Goal: Find contact information: Obtain details needed to contact an individual or organization

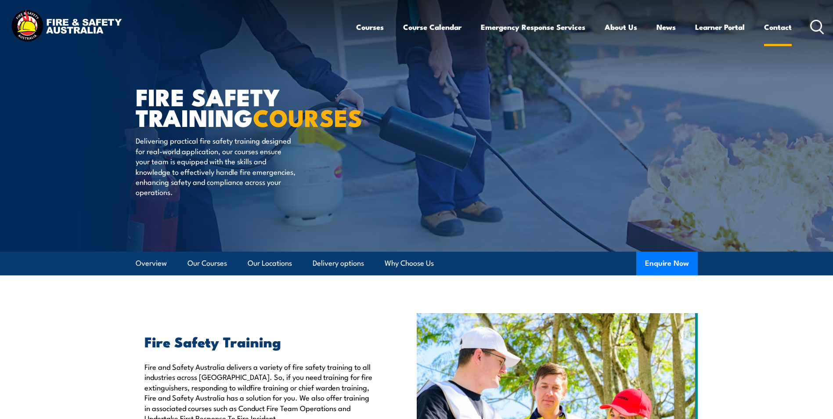
click at [776, 30] on link "Contact" at bounding box center [778, 26] width 28 height 23
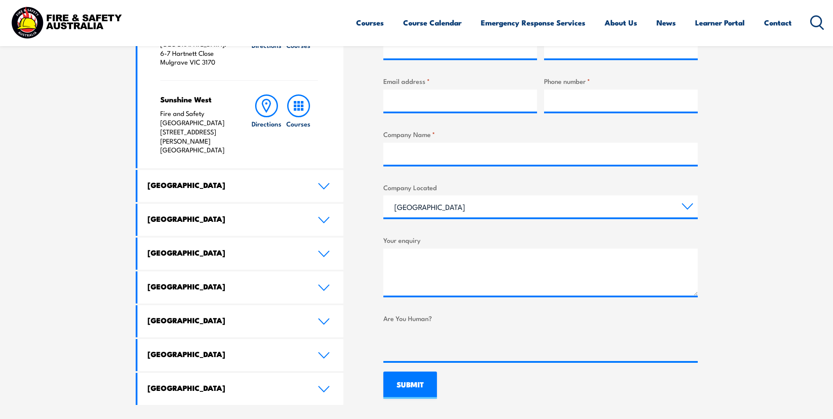
scroll to position [439, 0]
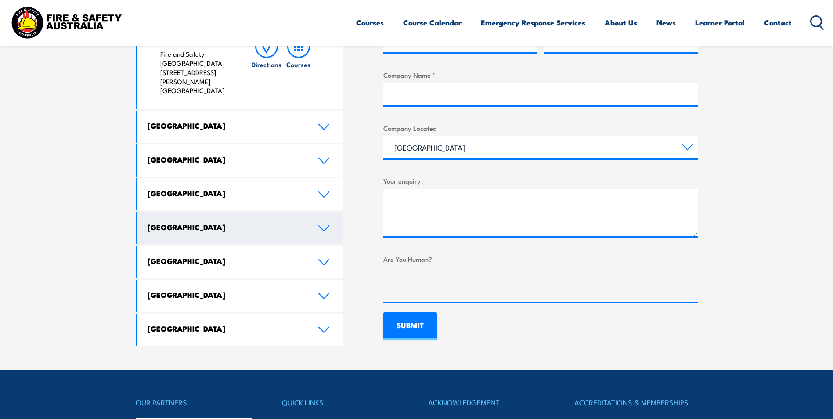
click at [316, 212] on link "[GEOGRAPHIC_DATA]" at bounding box center [240, 228] width 206 height 32
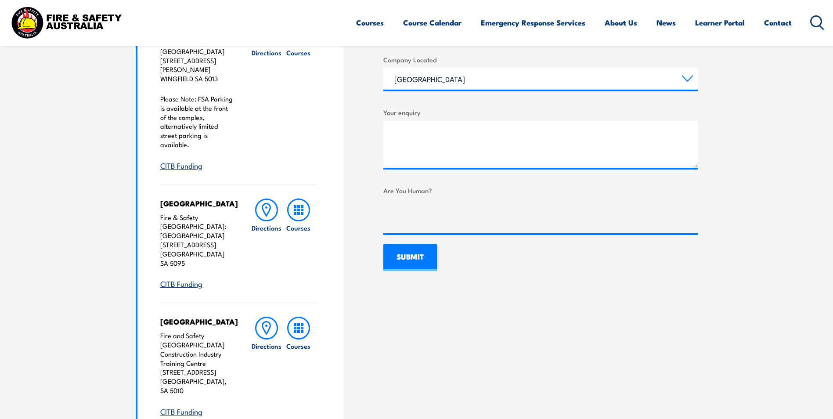
scroll to position [395, 0]
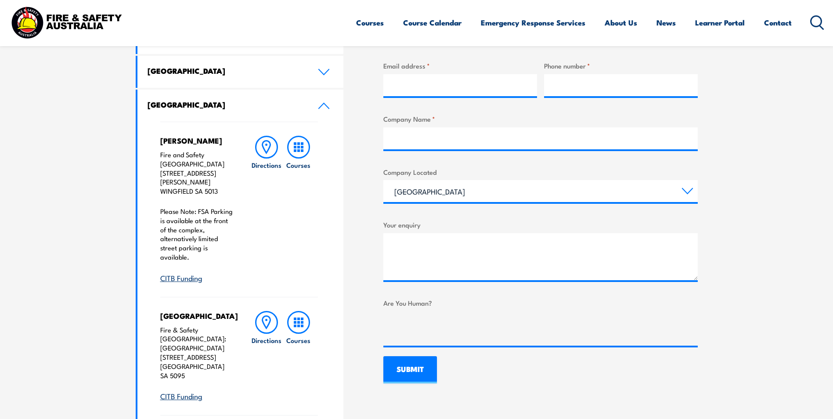
click at [190, 229] on p "Please Note: FSA Parking is available at the front of the complex, alternativel…" at bounding box center [196, 234] width 73 height 55
click at [185, 272] on link "CITB Funding" at bounding box center [181, 277] width 42 height 11
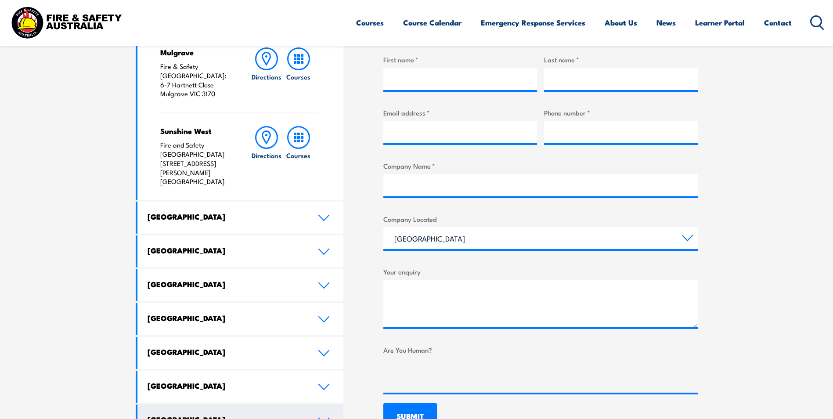
scroll to position [316, 0]
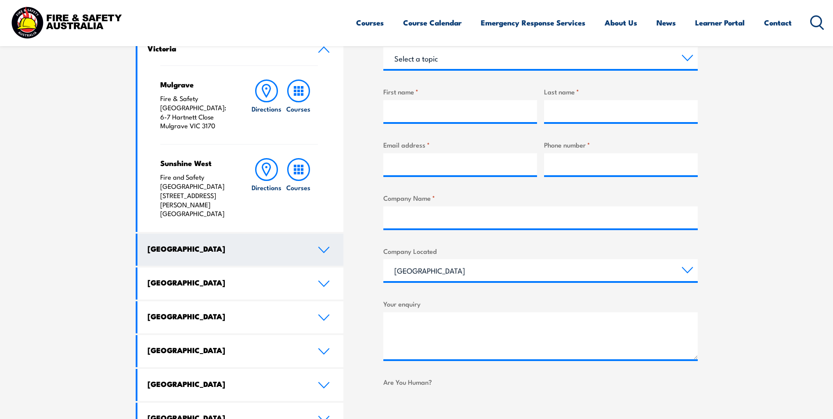
click at [274, 244] on h4 "[GEOGRAPHIC_DATA]" at bounding box center [226, 249] width 157 height 10
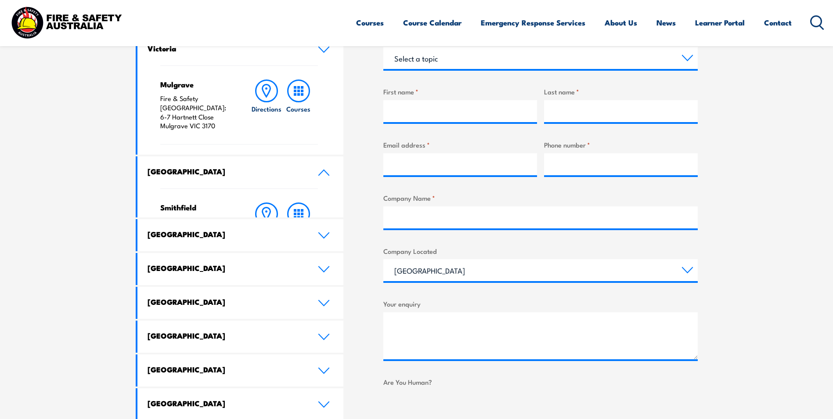
click at [274, 219] on link "[GEOGRAPHIC_DATA]" at bounding box center [240, 235] width 206 height 32
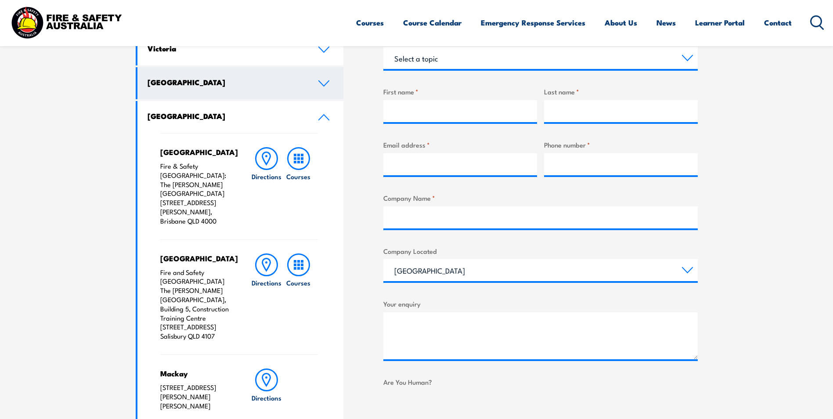
click at [274, 217] on div "Brisbane City Fire & Safety Australia: The George Williams Hotel 317-325 George…" at bounding box center [239, 186] width 158 height 106
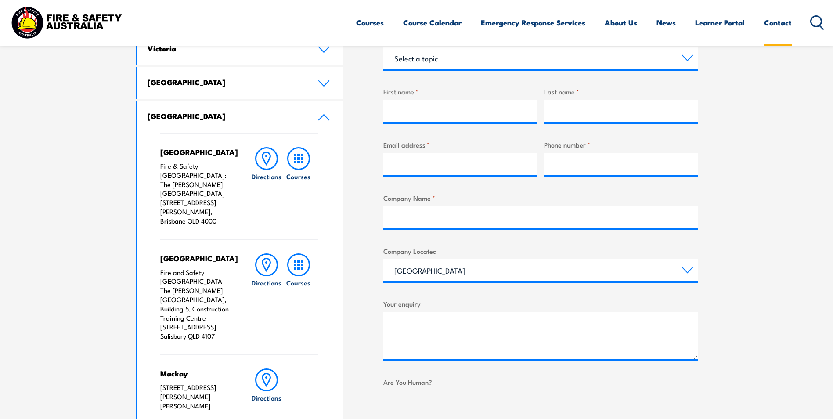
click at [785, 23] on link "Contact" at bounding box center [778, 22] width 28 height 23
